Goal: Task Accomplishment & Management: Manage account settings

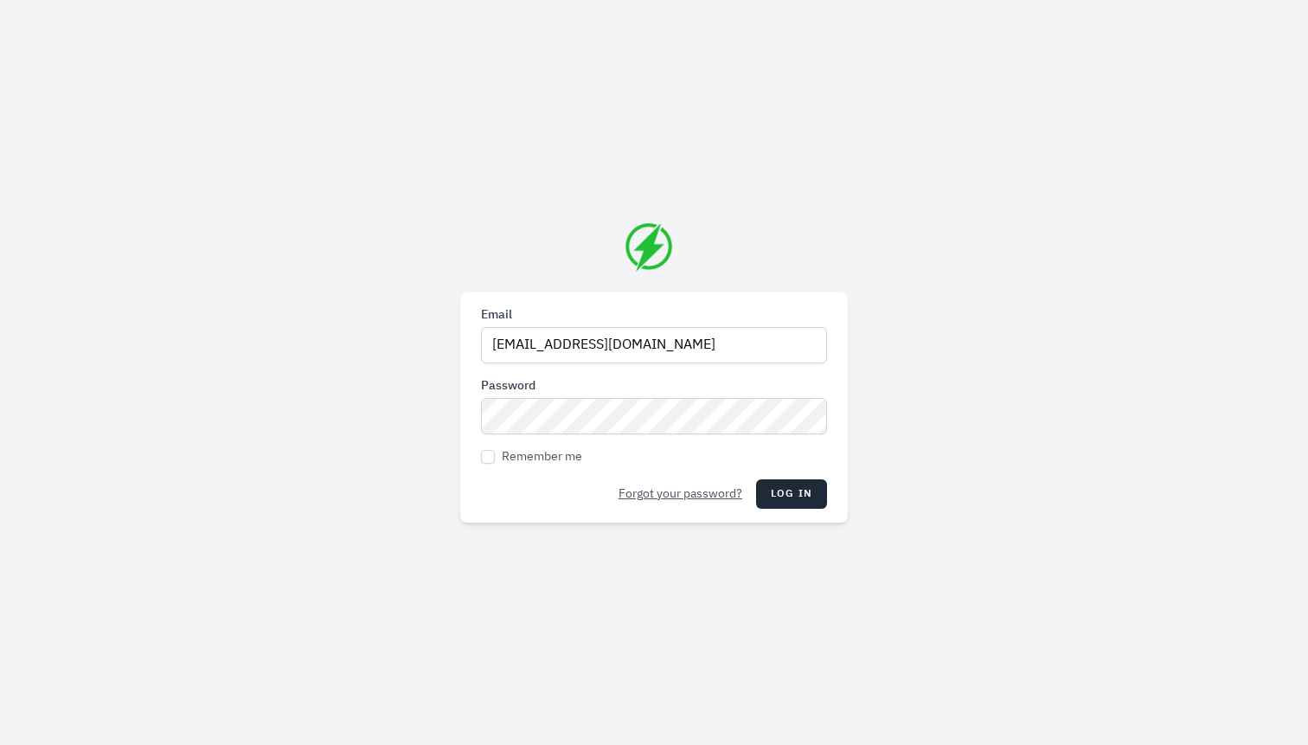
click at [791, 322] on label "Email" at bounding box center [654, 314] width 346 height 17
click at [791, 327] on input "[EMAIL_ADDRESS][DOMAIN_NAME]" at bounding box center [654, 345] width 346 height 36
click at [819, 479] on button "Log in" at bounding box center [791, 493] width 71 height 29
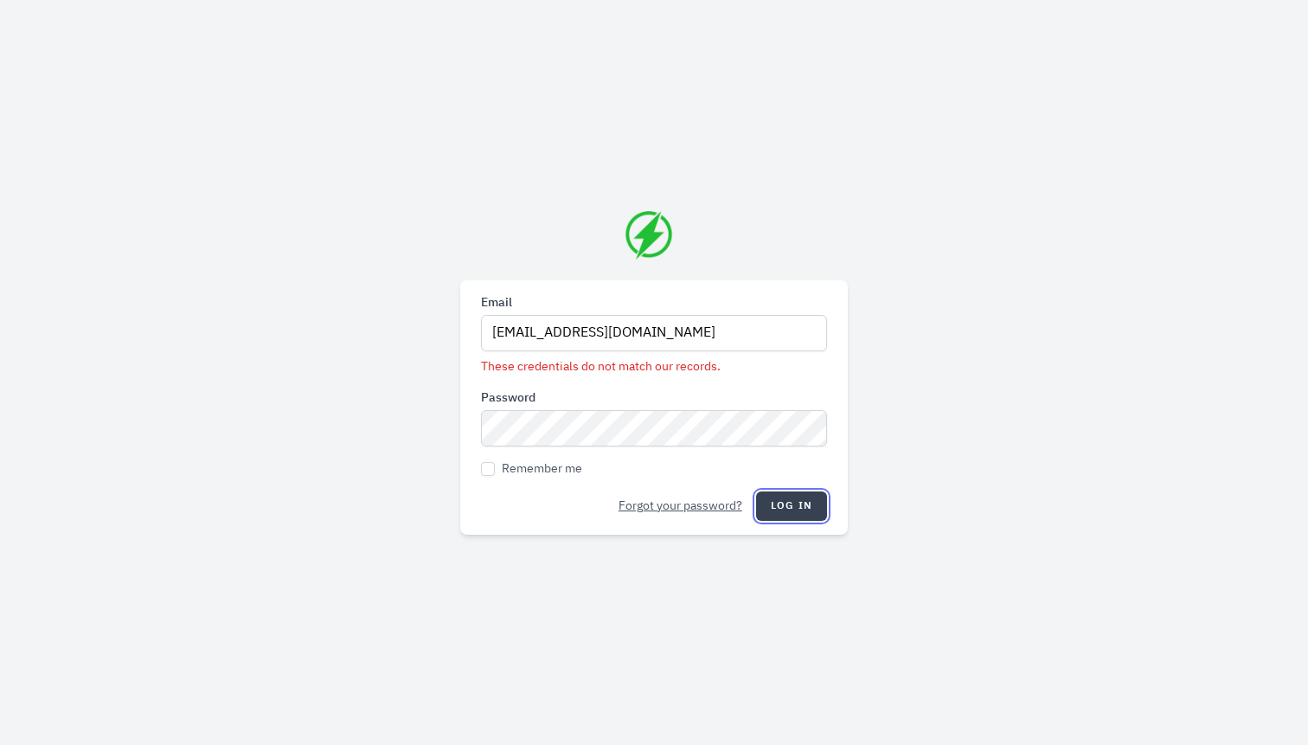
click at [810, 509] on button "Log in" at bounding box center [791, 505] width 71 height 29
type input "[EMAIL_ADDRESS][DOMAIN_NAME]"
click at [813, 487] on form "Email [EMAIL_ADDRESS][DOMAIN_NAME] These credentials do not match our records. …" at bounding box center [654, 407] width 346 height 227
click at [812, 499] on button "Log in" at bounding box center [791, 505] width 71 height 29
click at [541, 468] on span "Remember me" at bounding box center [542, 468] width 80 height 17
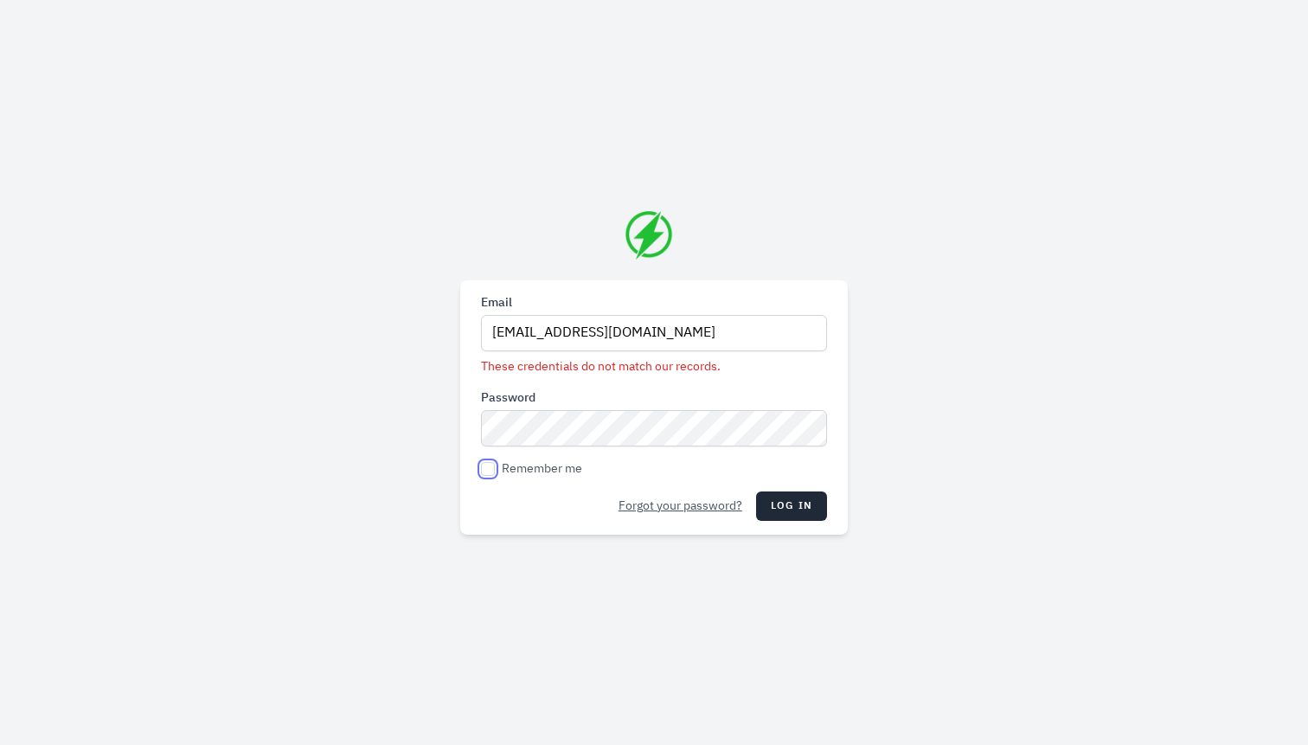
click at [495, 468] on input "Remember me" at bounding box center [488, 469] width 14 height 14
checkbox input "true"
